Goal: Find specific page/section: Find specific page/section

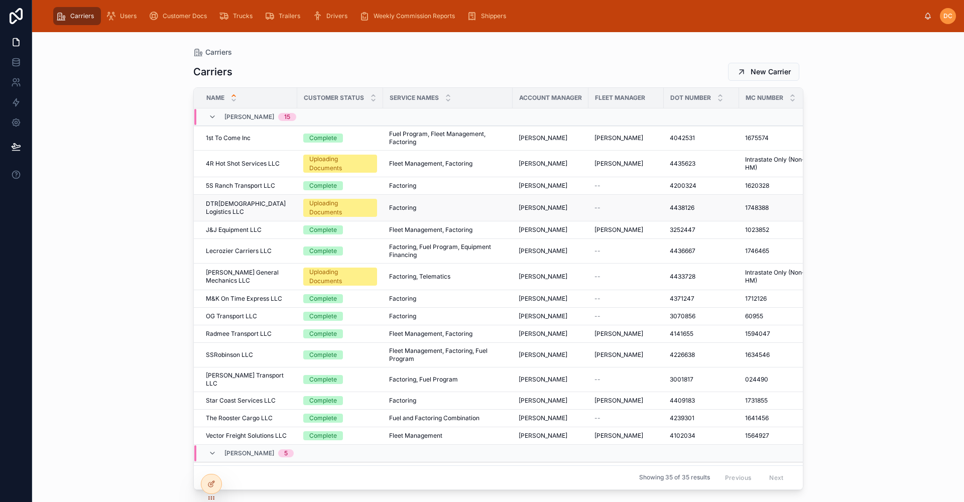
click at [284, 211] on div "DTR[DEMOGRAPHIC_DATA] Logistics LLC DTR[DEMOGRAPHIC_DATA] Logistics LLC" at bounding box center [248, 208] width 85 height 16
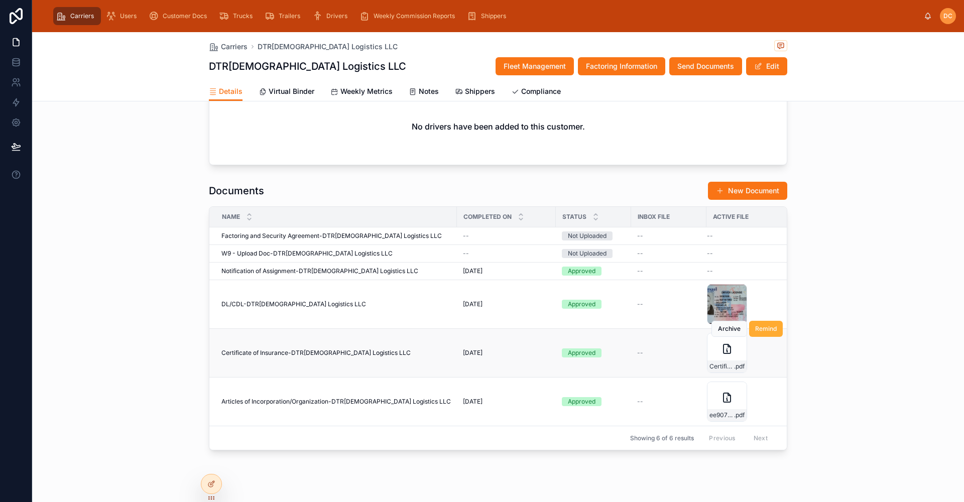
scroll to position [868, 0]
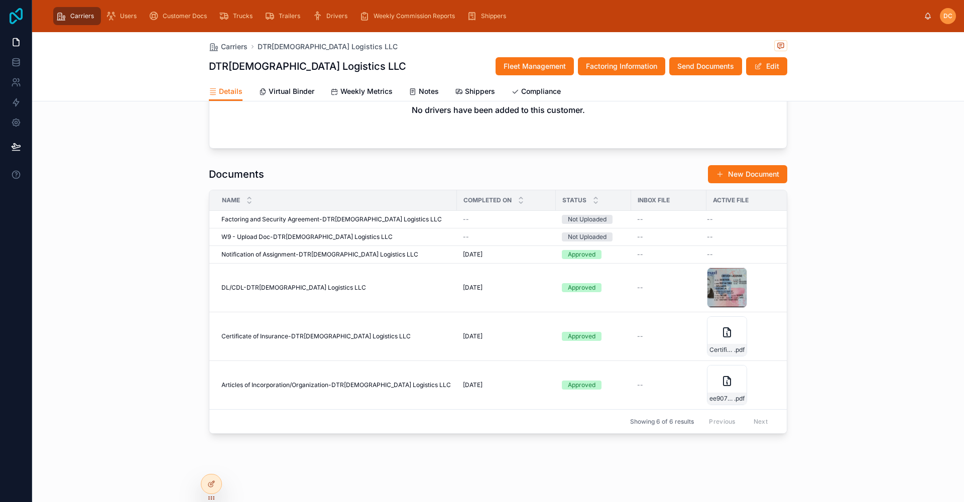
click at [13, 16] on icon at bounding box center [16, 16] width 20 height 16
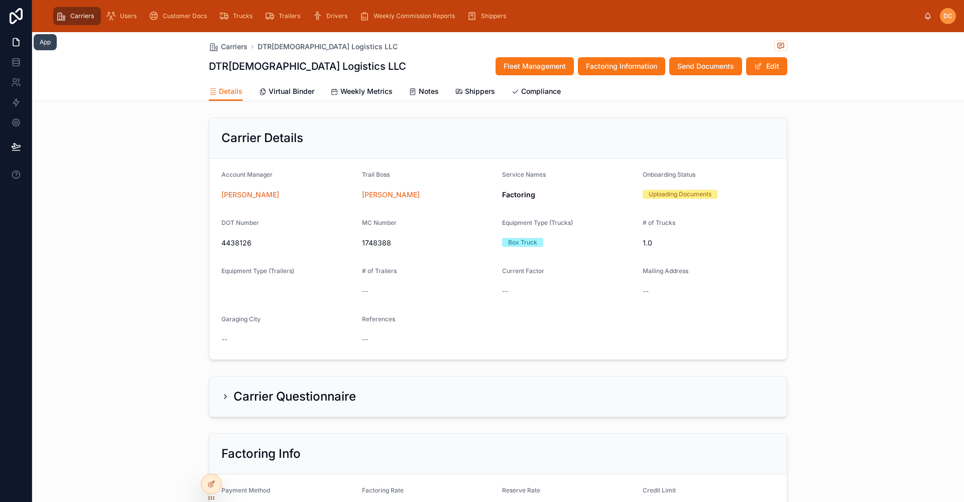
click at [13, 41] on icon at bounding box center [16, 43] width 6 height 8
click at [190, 11] on div "Customer Docs" at bounding box center [180, 16] width 62 height 16
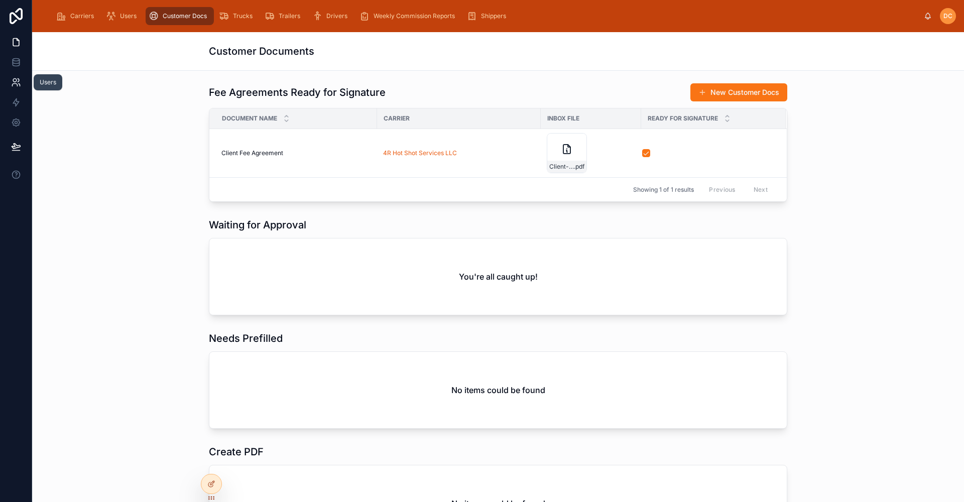
click at [21, 84] on icon at bounding box center [16, 82] width 10 height 10
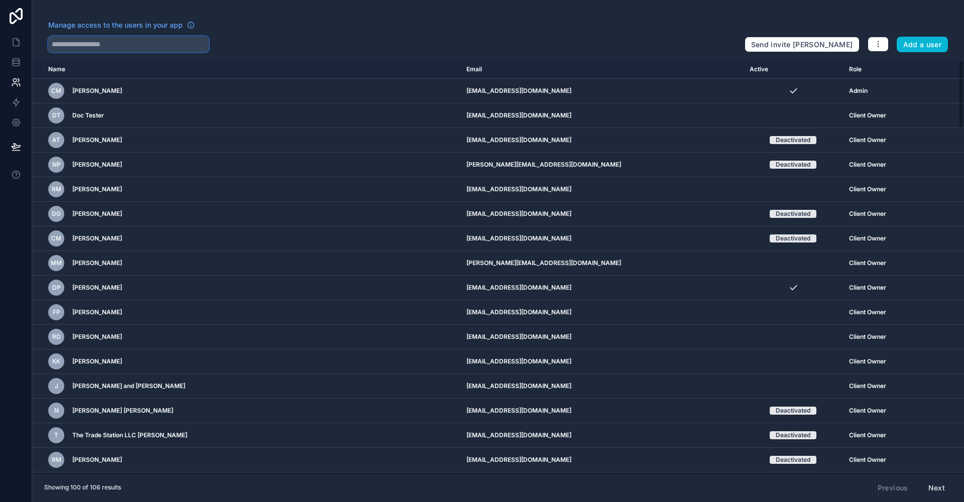
click at [150, 47] on input "text" at bounding box center [128, 44] width 161 height 16
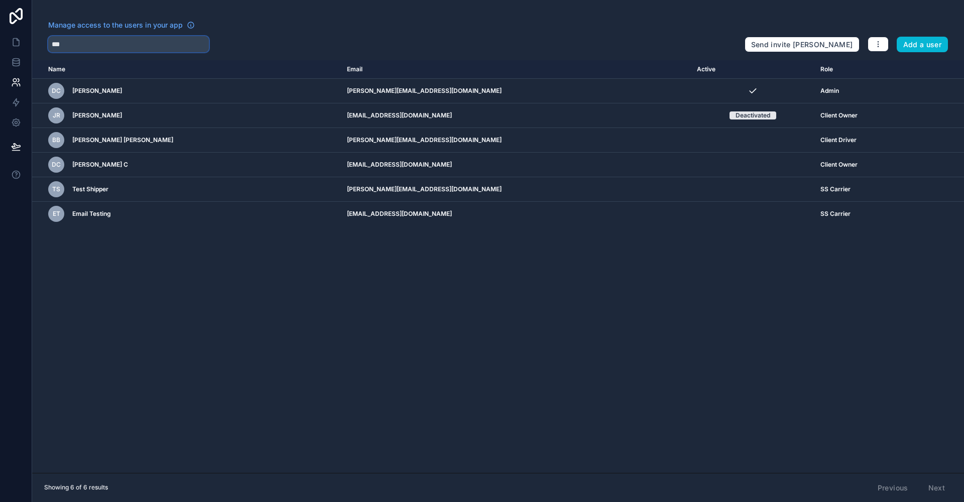
type input "***"
click at [16, 41] on icon at bounding box center [16, 42] width 10 height 10
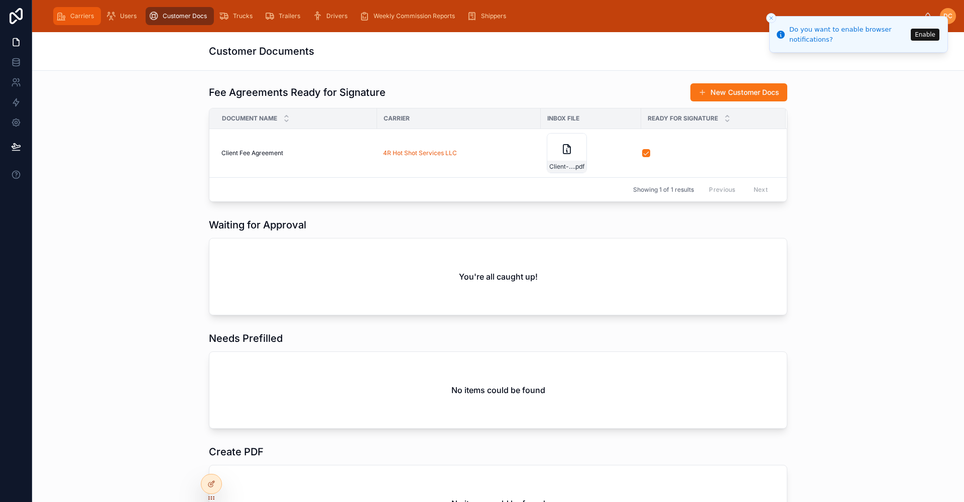
click at [66, 8] on div "Carriers" at bounding box center [77, 16] width 42 height 16
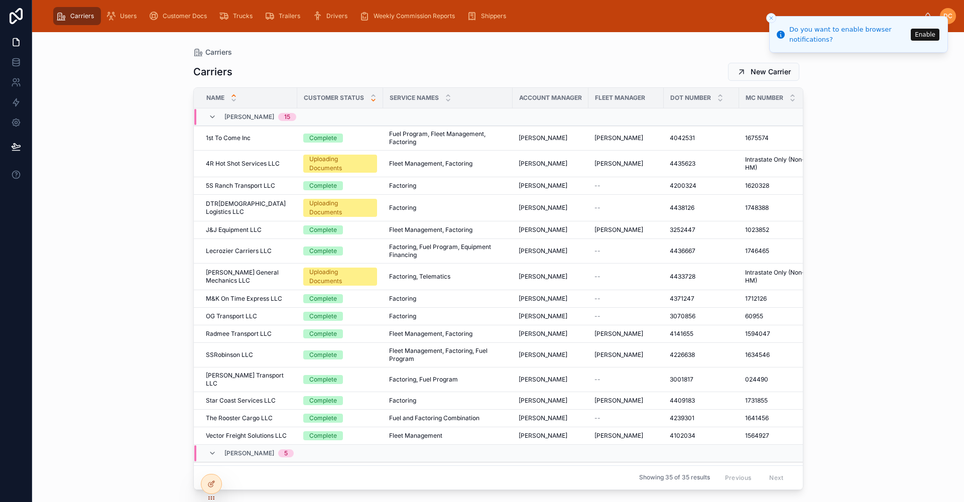
click at [370, 102] on icon at bounding box center [373, 100] width 7 height 7
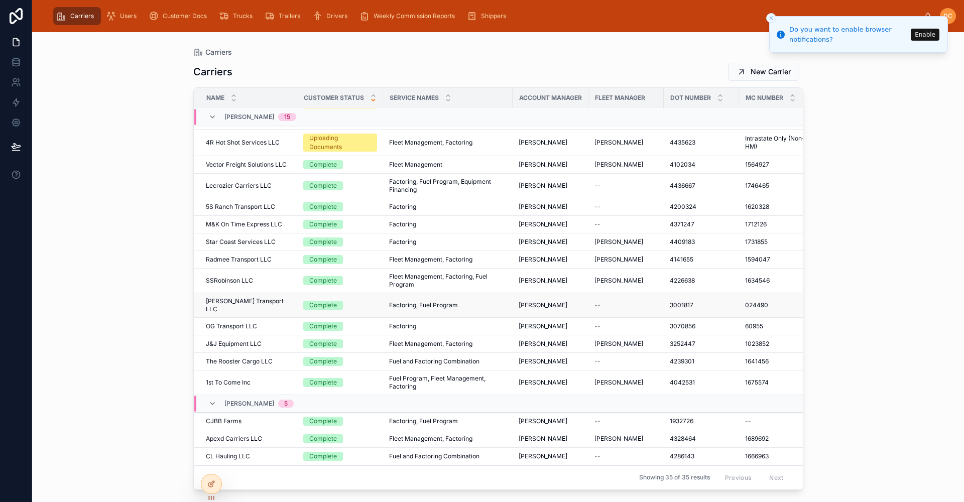
scroll to position [100, 0]
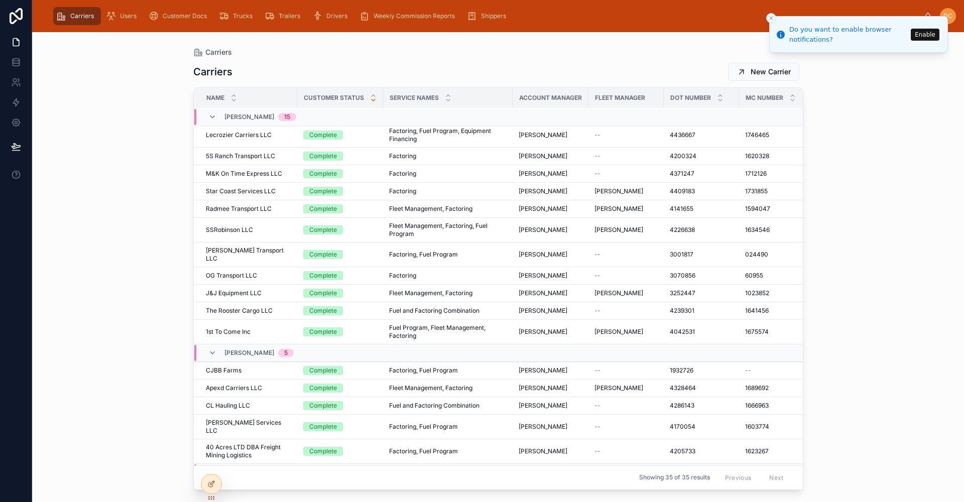
click at [212, 352] on div "Mary McGarraugh 5" at bounding box center [250, 353] width 85 height 16
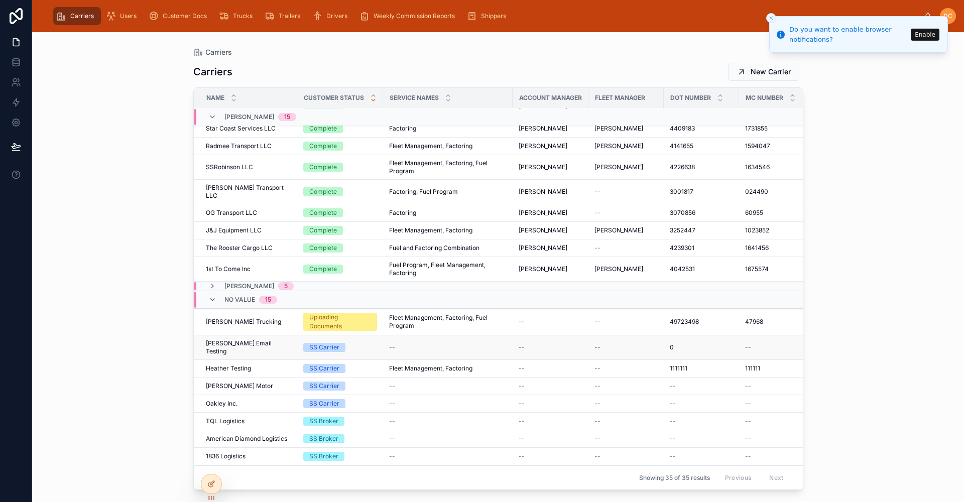
scroll to position [143, 0]
